Goal: Go to known website: Access a specific website the user already knows

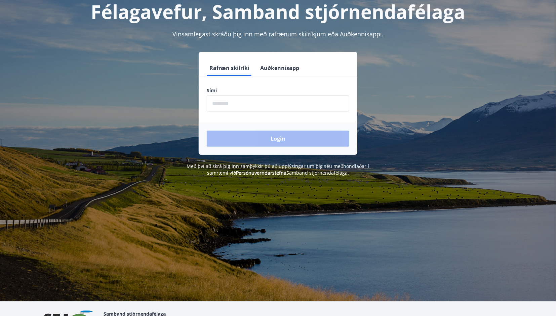
scroll to position [83, 0]
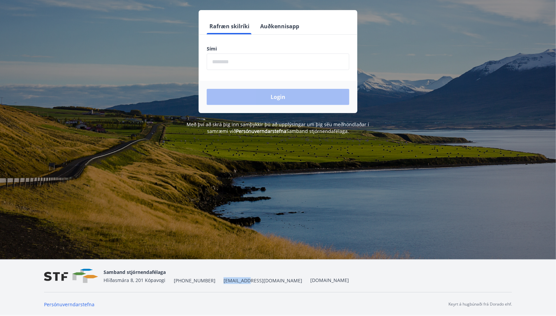
drag, startPoint x: 234, startPoint y: 280, endPoint x: 215, endPoint y: 281, distance: 18.9
click at [224, 281] on span "[EMAIL_ADDRESS][DOMAIN_NAME]" at bounding box center [263, 280] width 79 height 7
copy span "[EMAIL_ADDRESS][DOMAIN_NAME]"
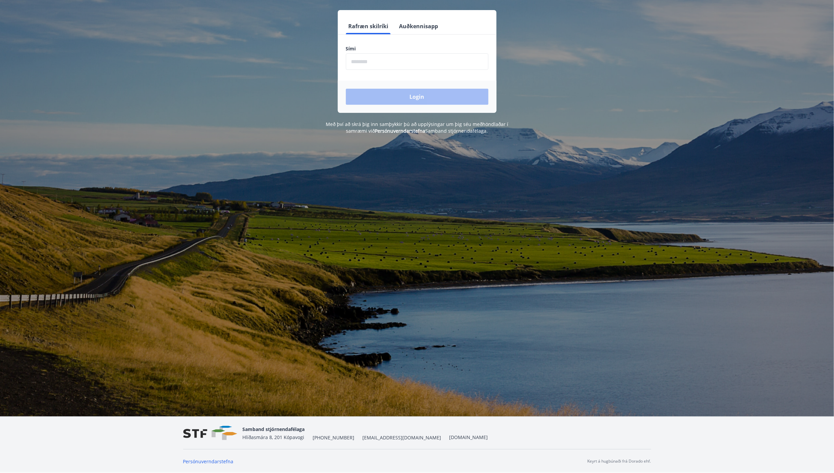
drag, startPoint x: 710, startPoint y: 59, endPoint x: 668, endPoint y: 8, distance: 65.9
click at [561, 57] on div "Félagavefur, Samband stjórnendafélaga Vinsamlegast skráðu þig inn með rafrænum …" at bounding box center [417, 39] width 834 height 191
